Goal: Navigation & Orientation: Understand site structure

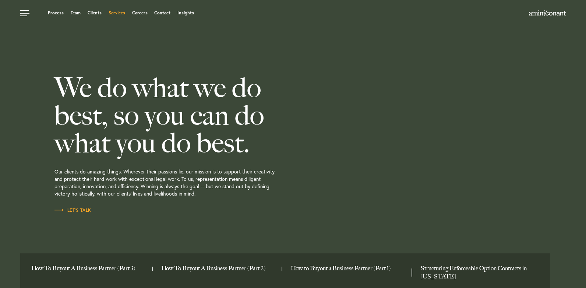
click at [111, 13] on link "Services" at bounding box center [117, 13] width 17 height 4
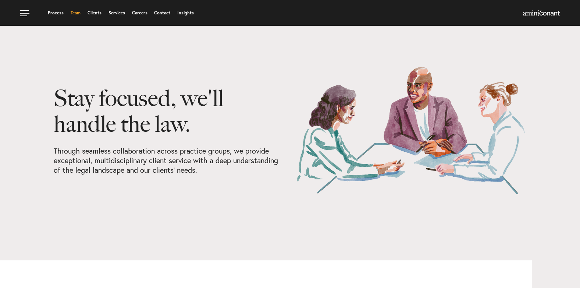
click at [74, 14] on link "Team" at bounding box center [76, 13] width 10 height 4
